Goal: Task Accomplishment & Management: Use online tool/utility

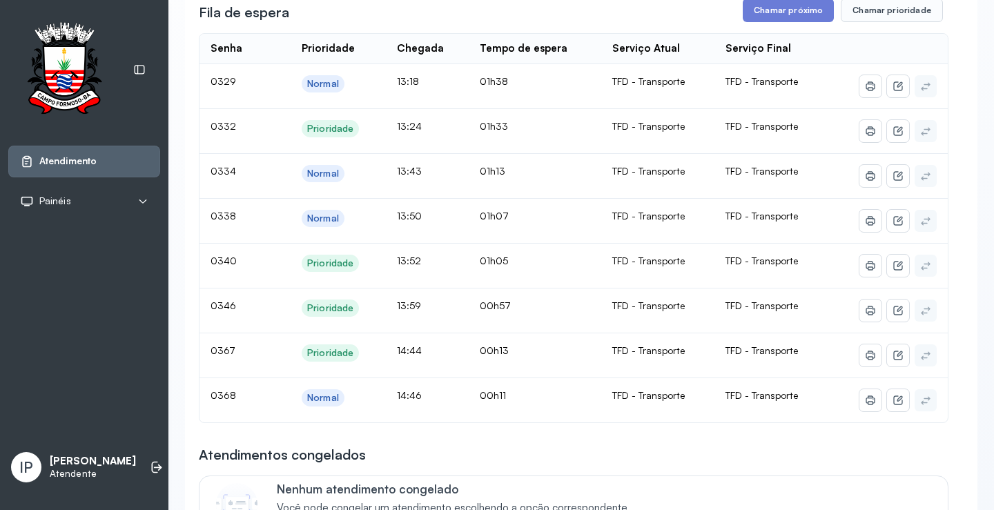
scroll to position [138, 0]
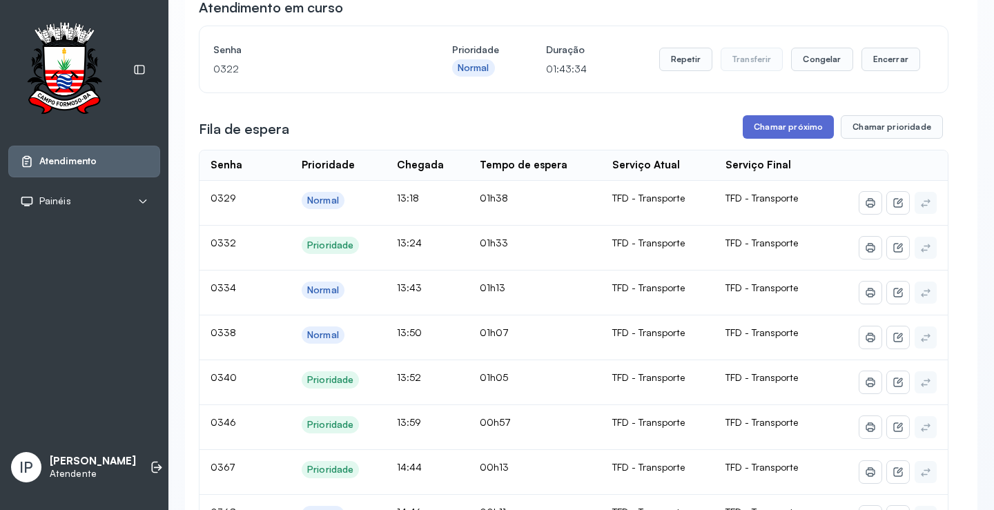
click at [809, 130] on button "Chamar próximo" at bounding box center [787, 126] width 91 height 23
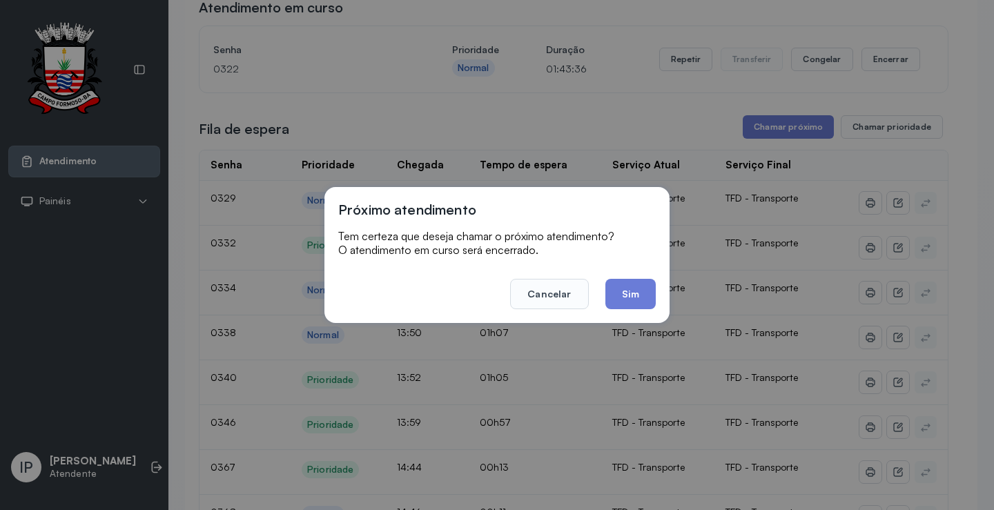
click at [693, 132] on div "Próximo atendimento Tem certeza que deseja chamar o próximo atendimento? O aten…" at bounding box center [497, 255] width 994 height 510
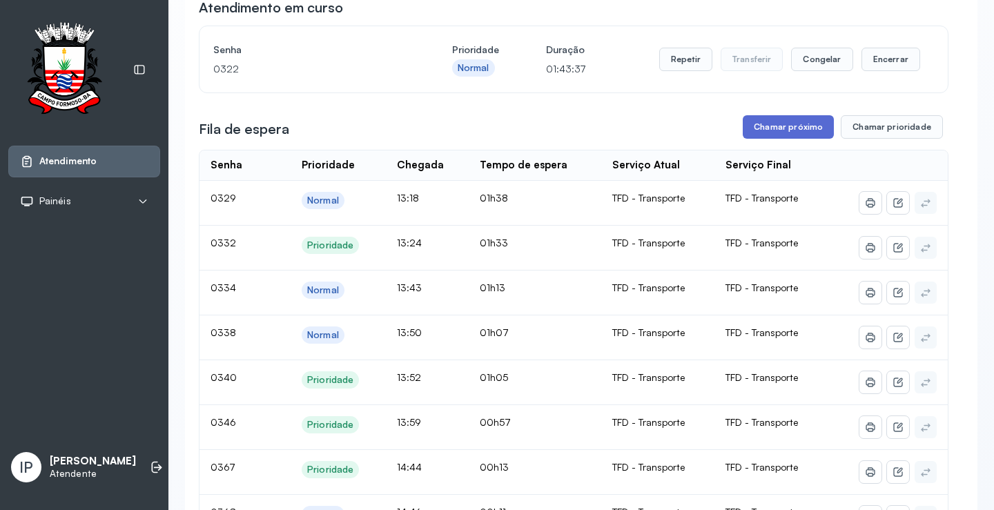
click at [786, 125] on button "Chamar próximo" at bounding box center [787, 126] width 91 height 23
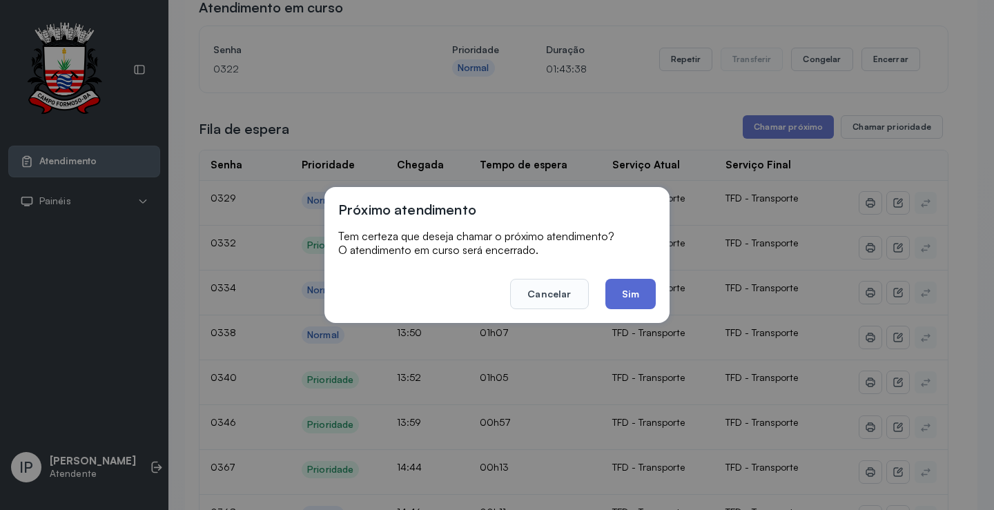
click at [649, 284] on button "Sim" at bounding box center [630, 294] width 50 height 30
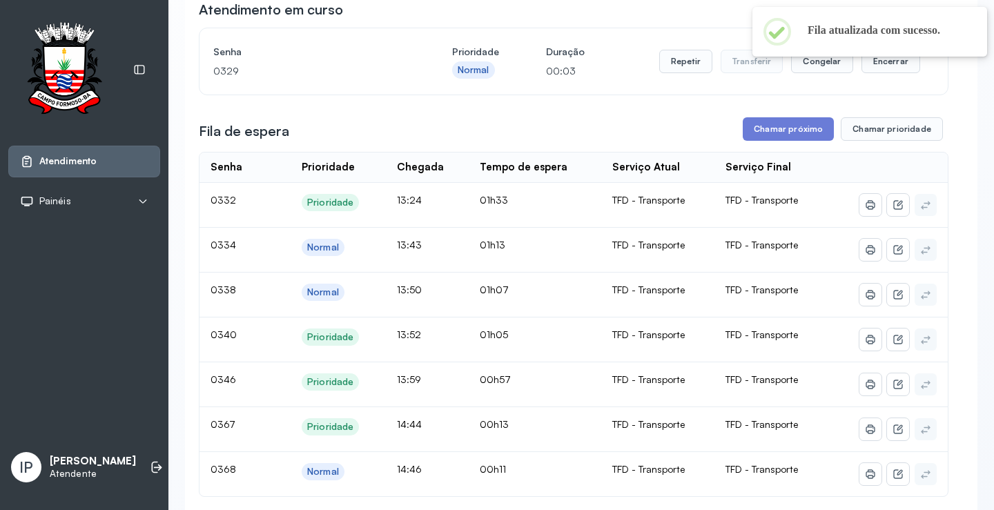
scroll to position [69, 0]
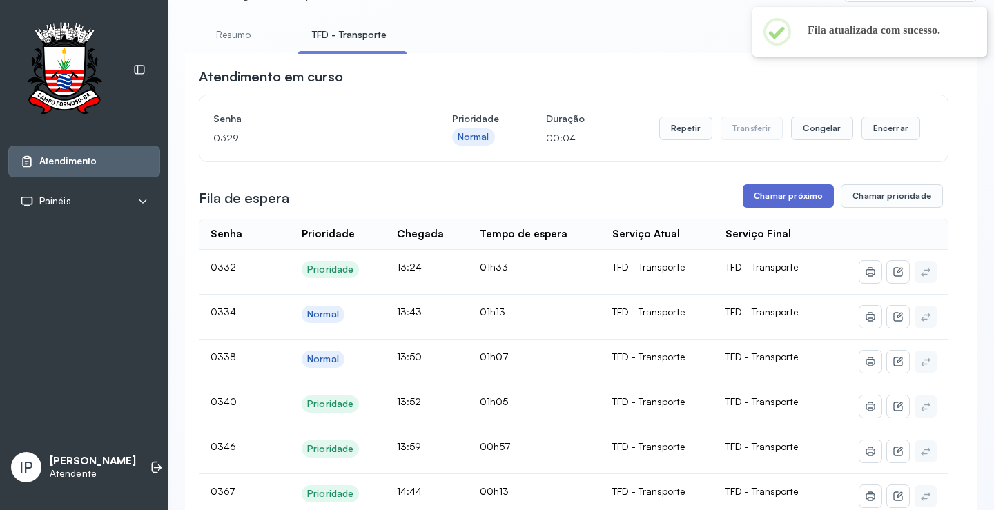
click at [764, 203] on button "Chamar próximo" at bounding box center [787, 195] width 91 height 23
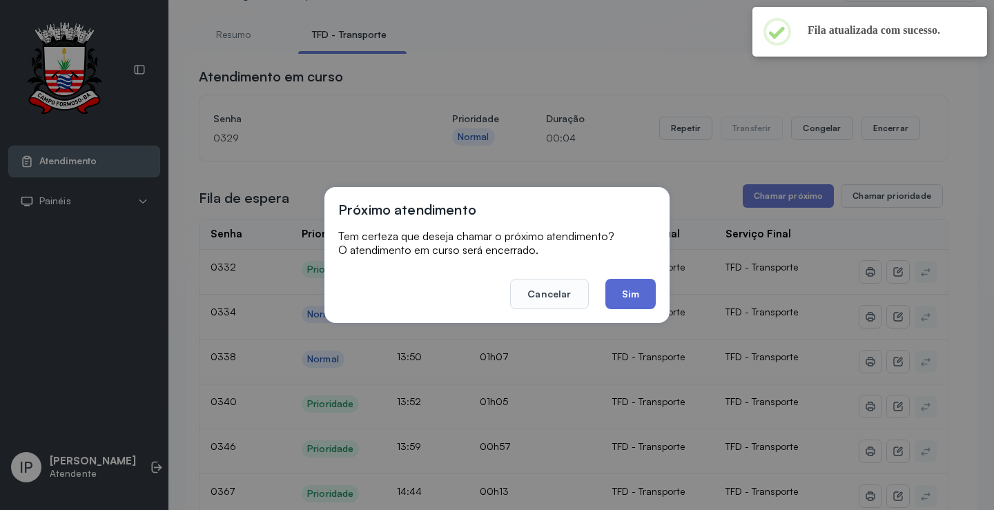
click at [653, 290] on button "Sim" at bounding box center [630, 294] width 50 height 30
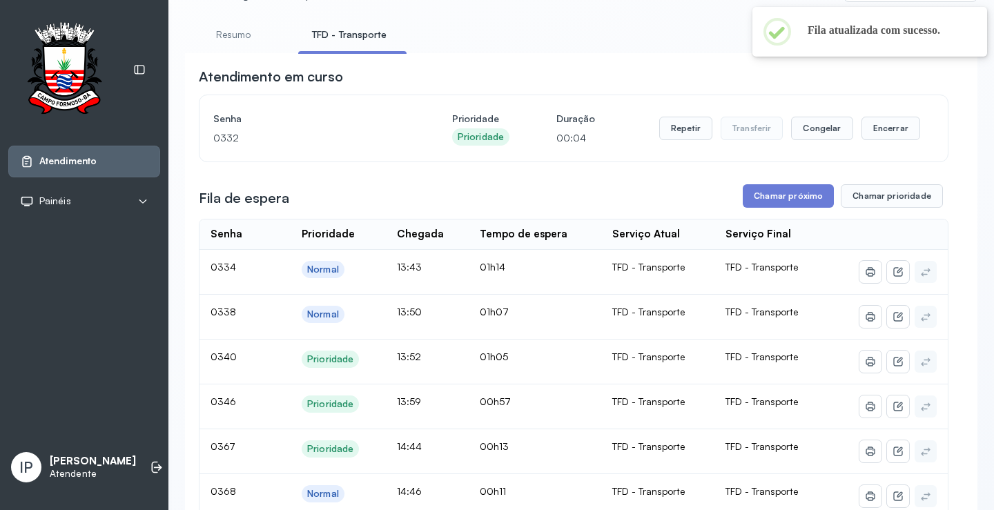
scroll to position [138, 0]
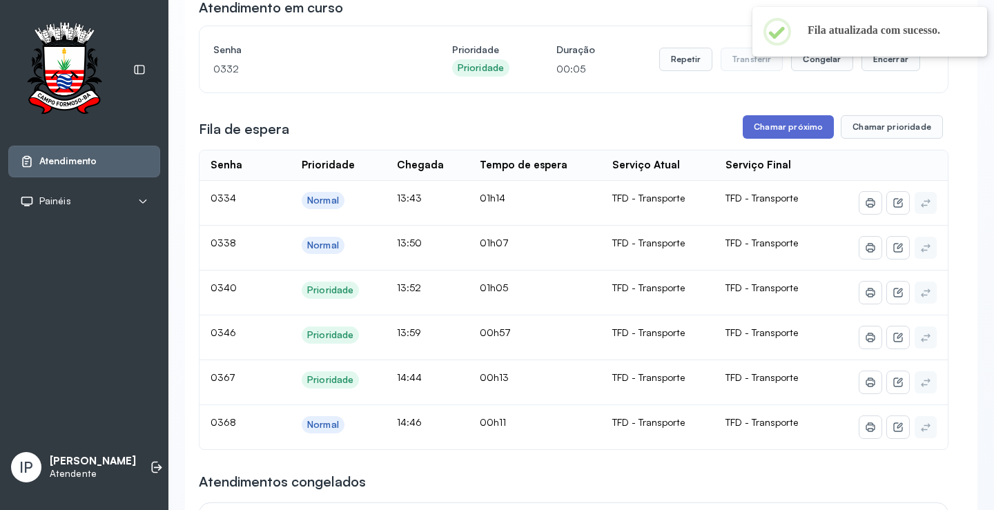
click at [792, 130] on button "Chamar próximo" at bounding box center [787, 126] width 91 height 23
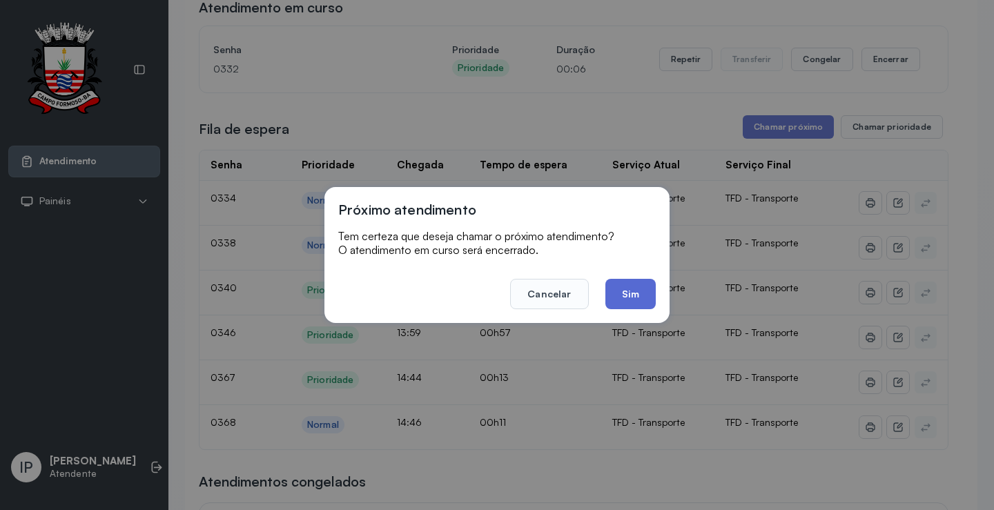
click at [635, 281] on button "Sim" at bounding box center [630, 294] width 50 height 30
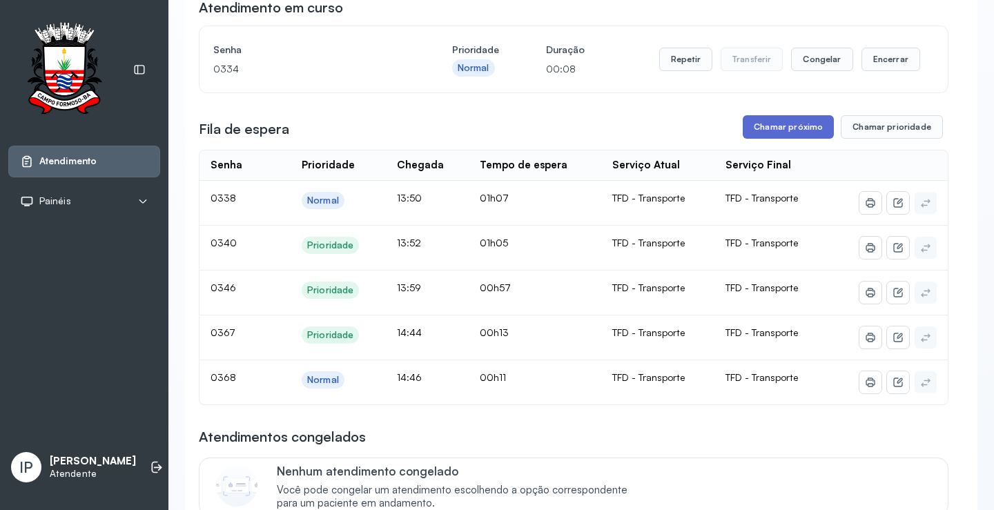
click at [806, 128] on button "Chamar próximo" at bounding box center [787, 126] width 91 height 23
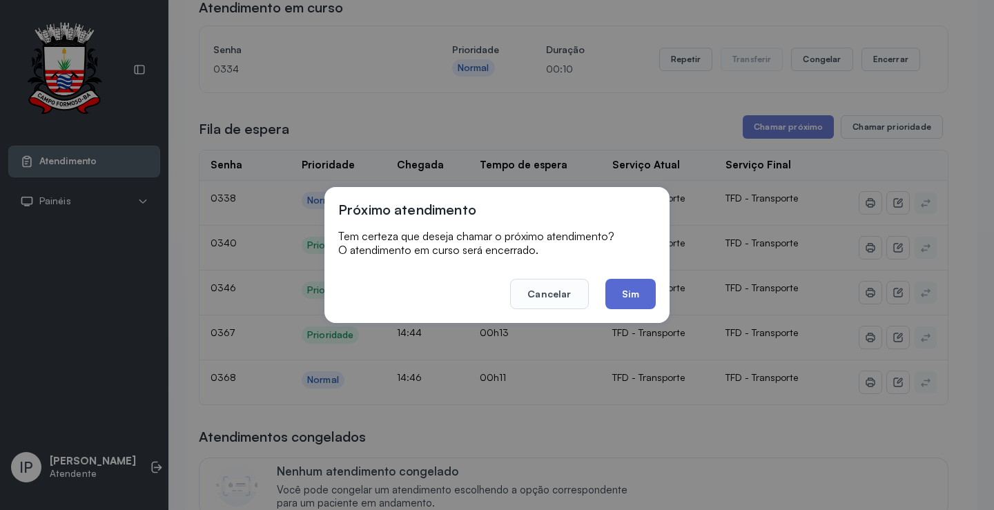
click at [611, 297] on button "Sim" at bounding box center [630, 294] width 50 height 30
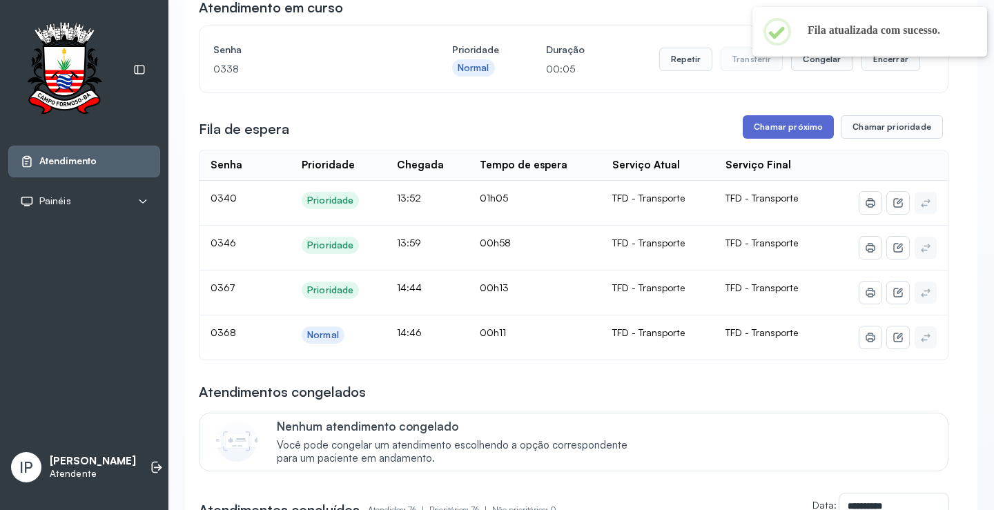
click at [819, 130] on button "Chamar próximo" at bounding box center [787, 126] width 91 height 23
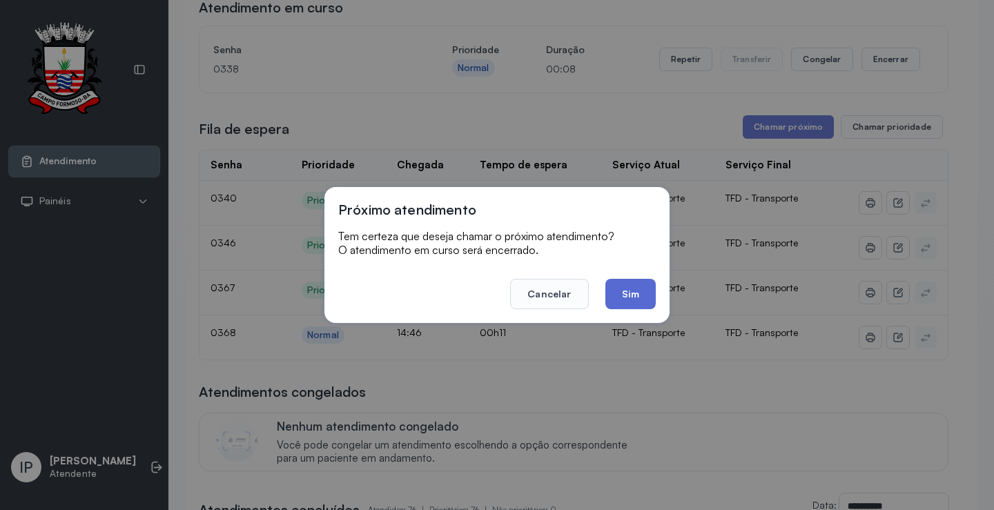
click at [617, 298] on button "Sim" at bounding box center [630, 294] width 50 height 30
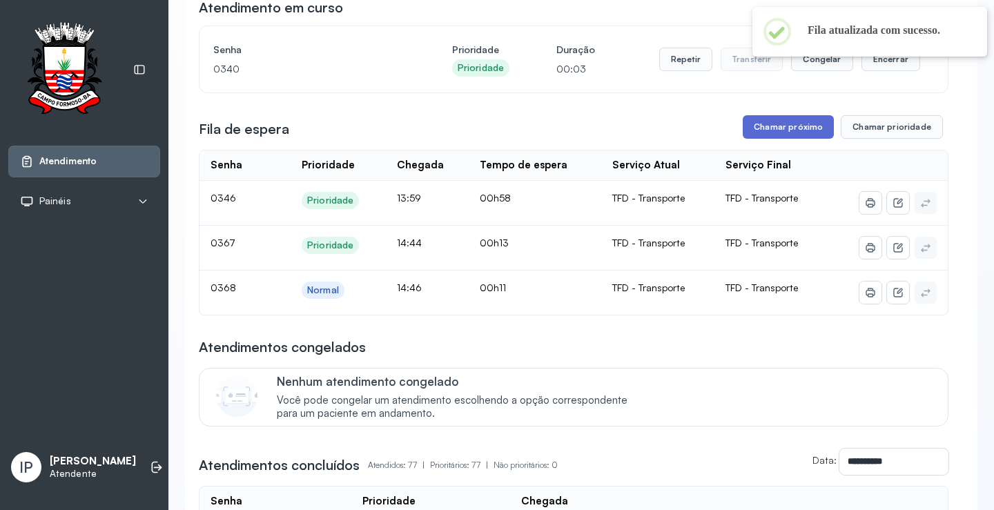
click at [800, 128] on button "Chamar próximo" at bounding box center [787, 126] width 91 height 23
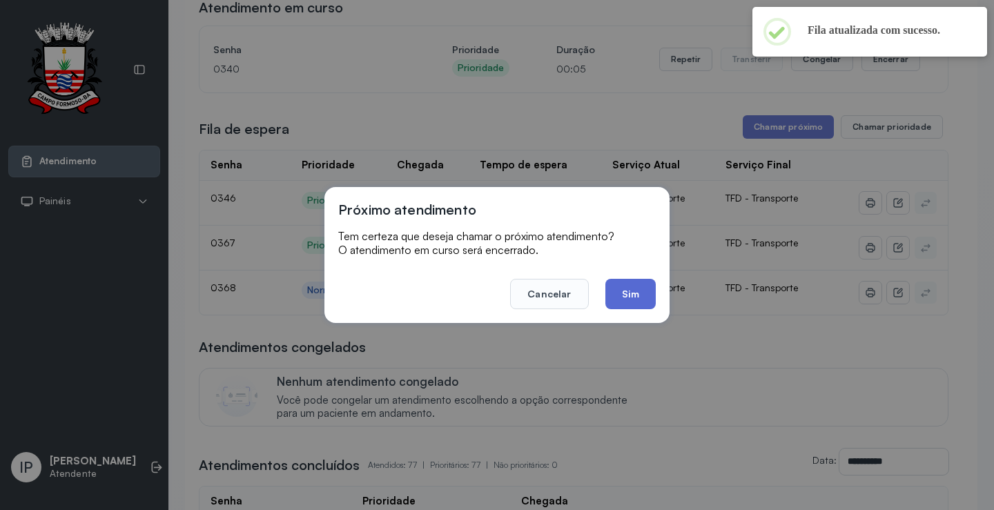
click at [645, 283] on button "Sim" at bounding box center [630, 294] width 50 height 30
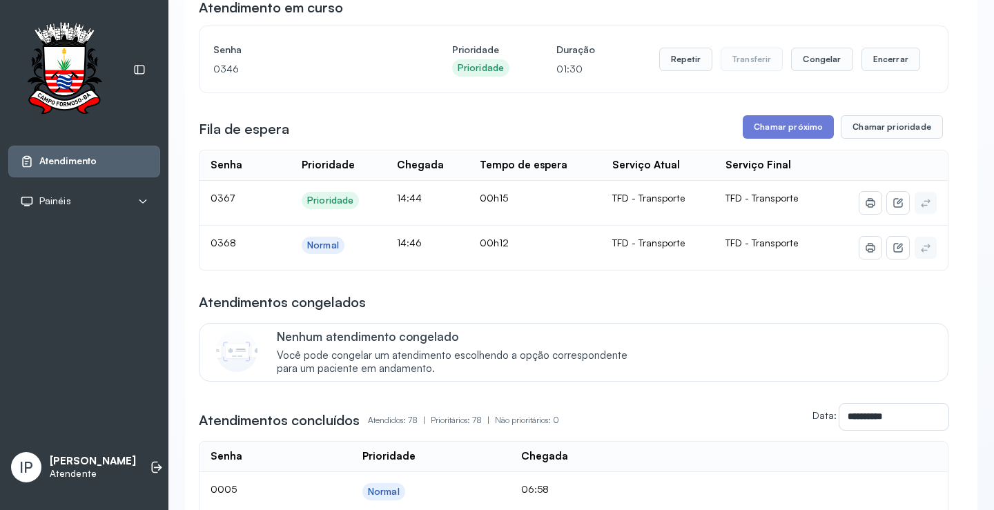
scroll to position [69, 0]
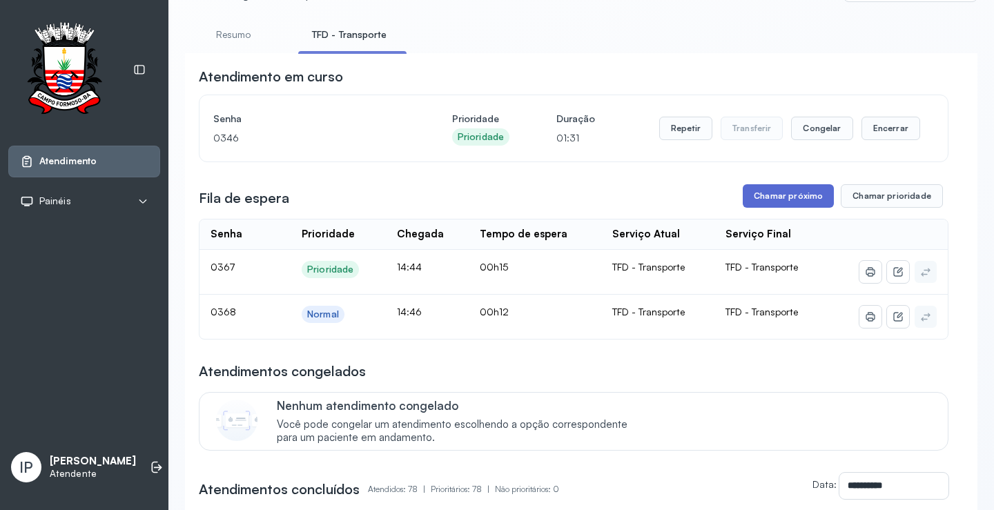
click at [753, 202] on button "Chamar próximo" at bounding box center [787, 195] width 91 height 23
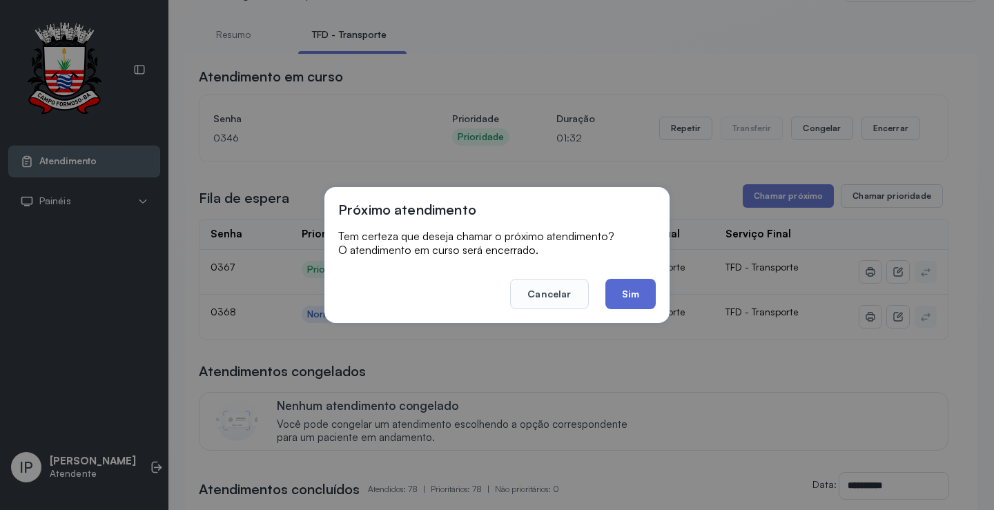
click at [631, 295] on button "Sim" at bounding box center [630, 294] width 50 height 30
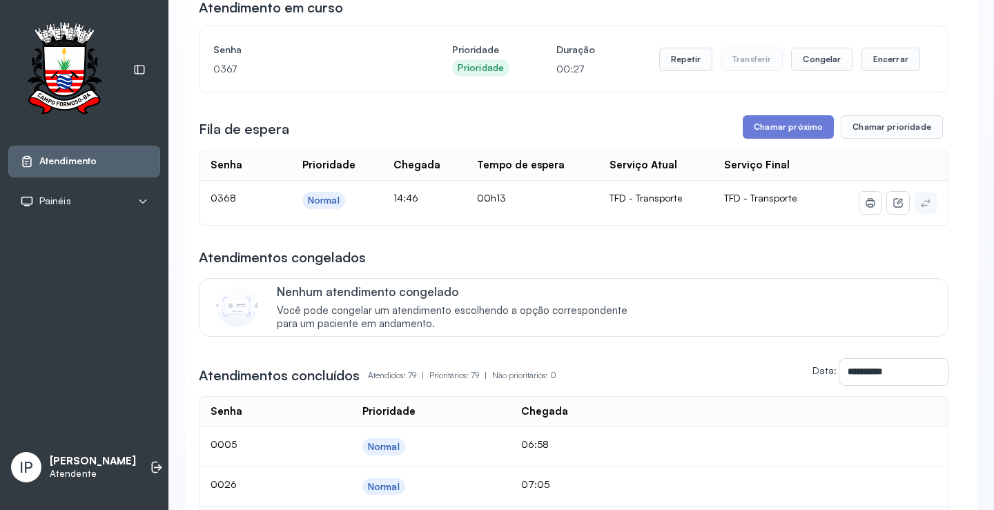
scroll to position [0, 0]
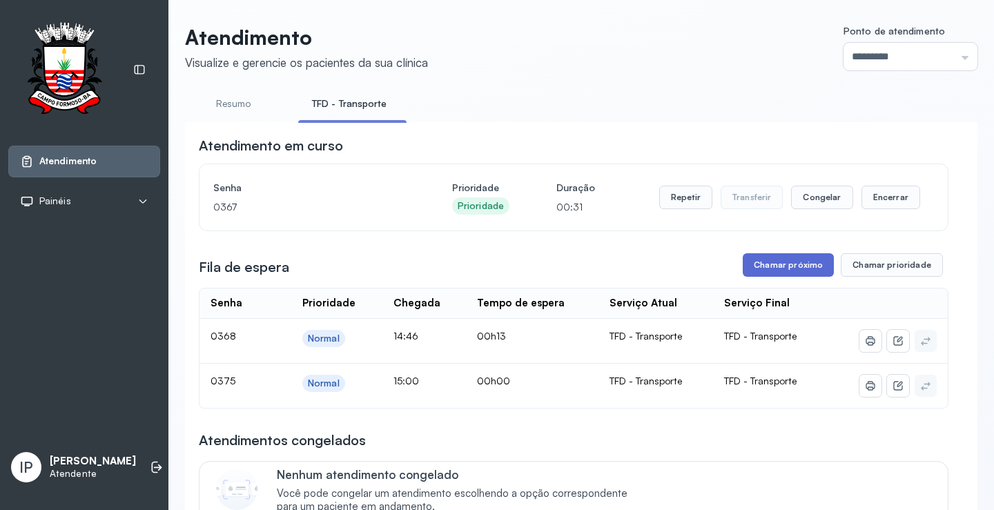
click at [802, 262] on button "Chamar próximo" at bounding box center [787, 264] width 91 height 23
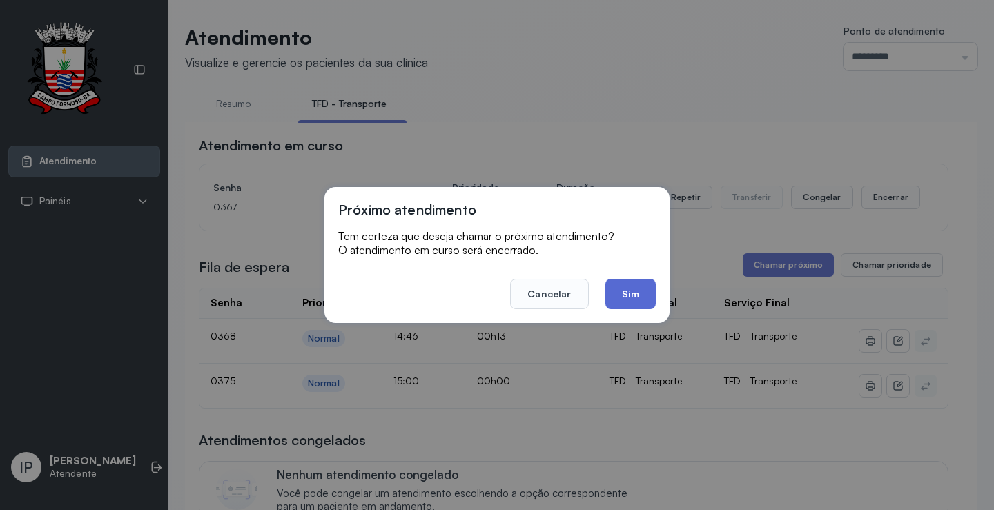
click at [655, 293] on button "Sim" at bounding box center [630, 294] width 50 height 30
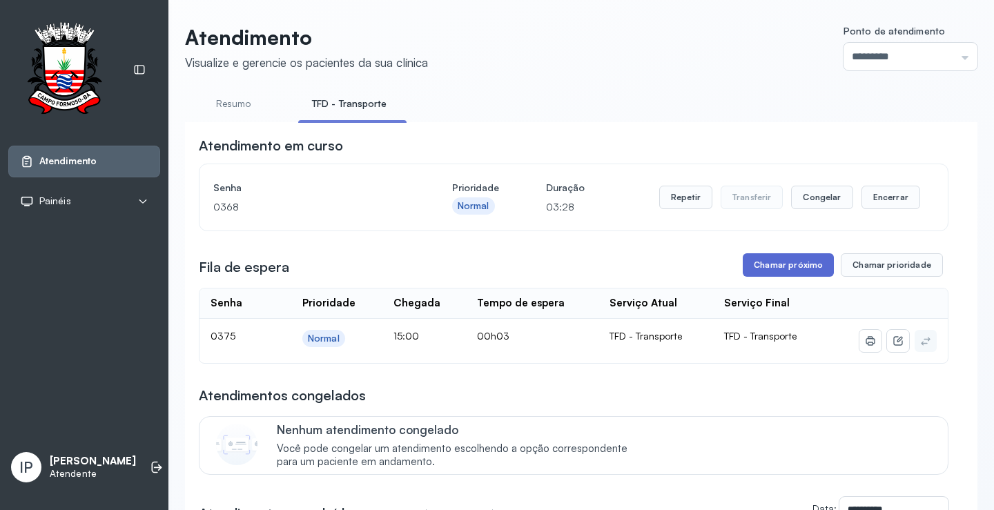
click at [776, 264] on button "Chamar próximo" at bounding box center [787, 264] width 91 height 23
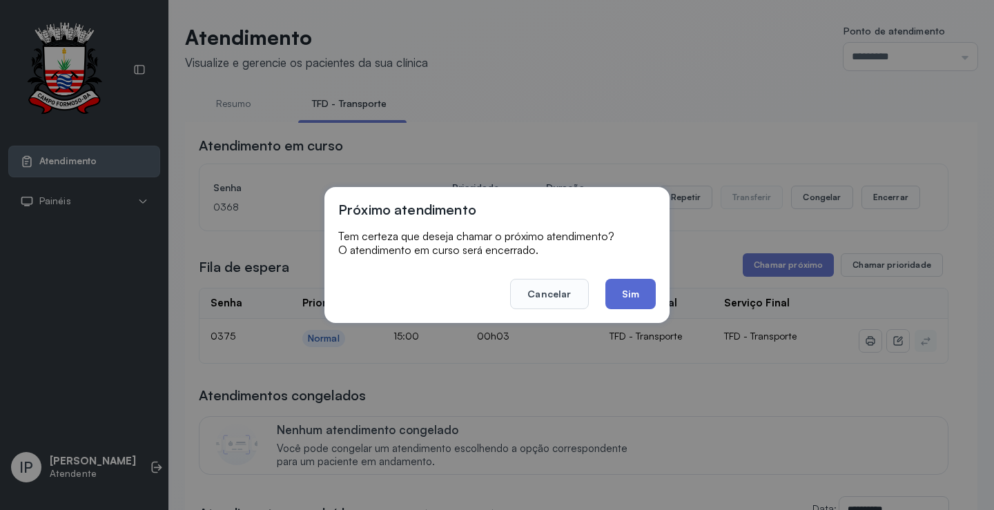
click at [628, 297] on button "Sim" at bounding box center [630, 294] width 50 height 30
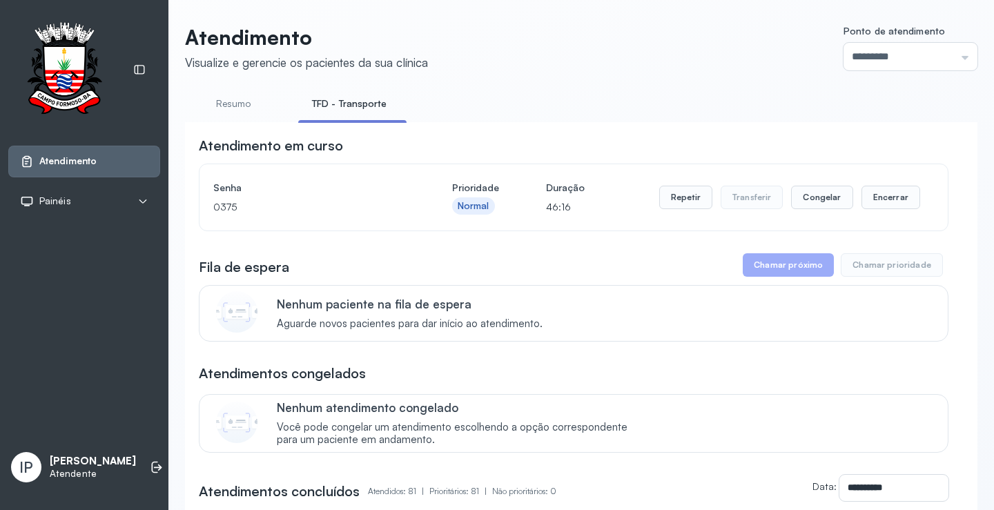
scroll to position [437, 0]
